Goal: Transaction & Acquisition: Obtain resource

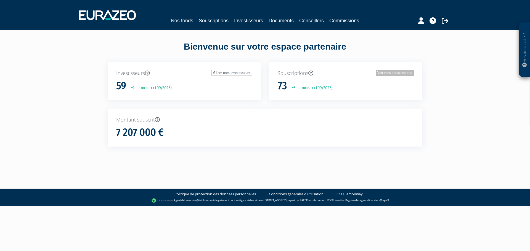
click at [394, 72] on link "Voir mes souscriptions" at bounding box center [395, 73] width 38 height 6
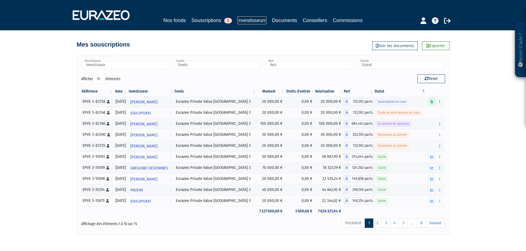
click at [249, 20] on link "Investisseurs" at bounding box center [251, 21] width 29 height 8
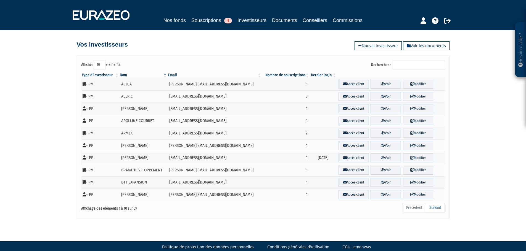
click at [409, 65] on input "Rechercher :" at bounding box center [418, 64] width 52 height 9
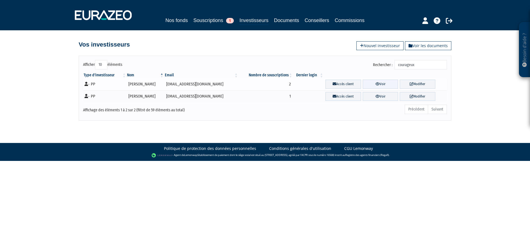
type input "courageux"
click at [384, 84] on link "Voir" at bounding box center [381, 84] width 36 height 9
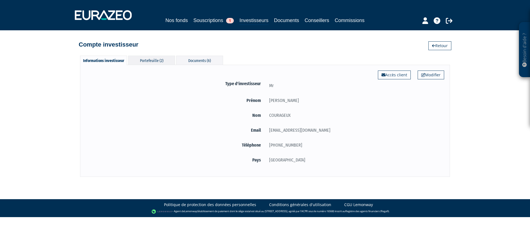
click at [150, 61] on div "Portefeuille (2)" at bounding box center [151, 60] width 47 height 9
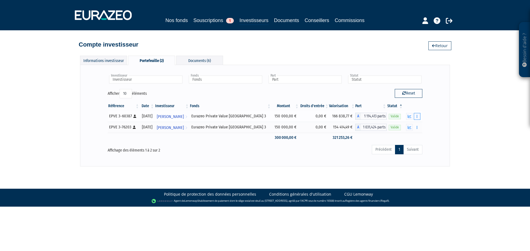
click at [416, 117] on icon "button" at bounding box center [416, 117] width 1 height 4
click at [409, 116] on icon "button" at bounding box center [410, 117] width 4 height 4
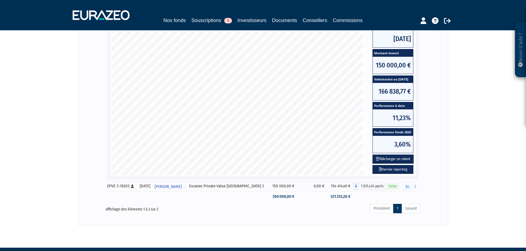
scroll to position [127, 0]
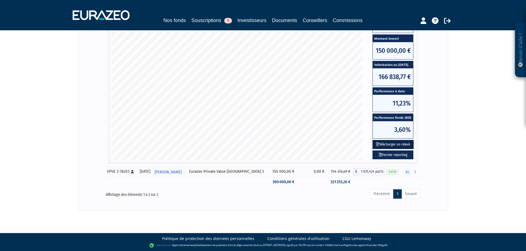
click at [390, 143] on button "Télécharger un relevé" at bounding box center [392, 144] width 41 height 9
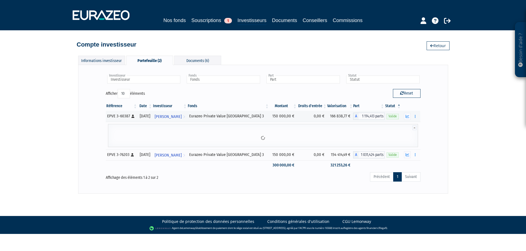
scroll to position [0, 0]
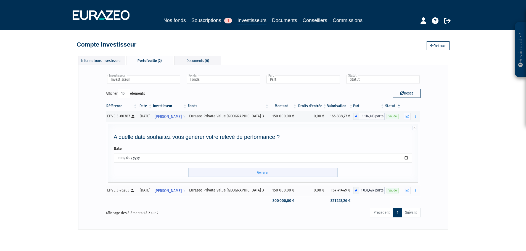
click at [267, 173] on input "Générer" at bounding box center [262, 172] width 149 height 9
click at [415, 192] on icon "button" at bounding box center [415, 191] width 1 height 4
click at [407, 188] on button "button" at bounding box center [407, 190] width 7 height 7
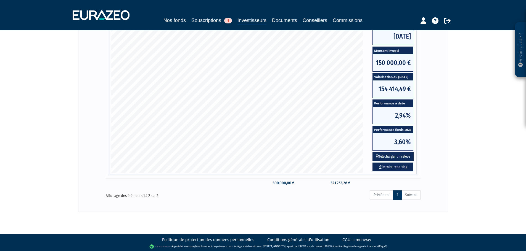
scroll to position [127, 0]
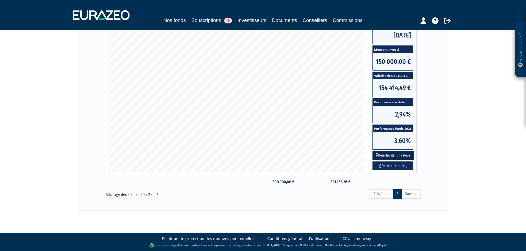
click at [389, 156] on button "Télécharger un relevé" at bounding box center [392, 155] width 41 height 9
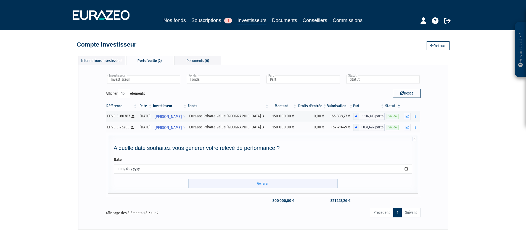
click at [264, 183] on input "Générer" at bounding box center [262, 183] width 149 height 9
drag, startPoint x: 486, startPoint y: 127, endPoint x: 487, endPoint y: 118, distance: 9.4
click at [486, 127] on div "Besoin d'aide ? × J'ai besoin d'aide Si vous avez une question à propos du fonc…" at bounding box center [263, 115] width 526 height 230
click at [211, 19] on link "Souscriptions 1" at bounding box center [211, 21] width 41 height 8
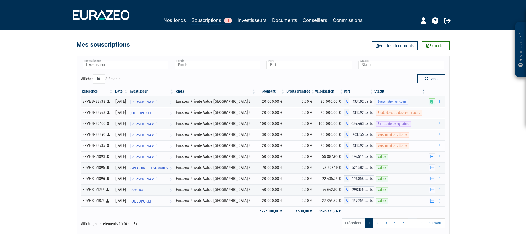
drag, startPoint x: 46, startPoint y: 215, endPoint x: 193, endPoint y: 143, distance: 163.5
click at [53, 207] on div "Besoin d'aide ? × J'ai besoin d'aide Si vous avez une question à propos du fonc…" at bounding box center [263, 117] width 526 height 235
